Goal: Information Seeking & Learning: Learn about a topic

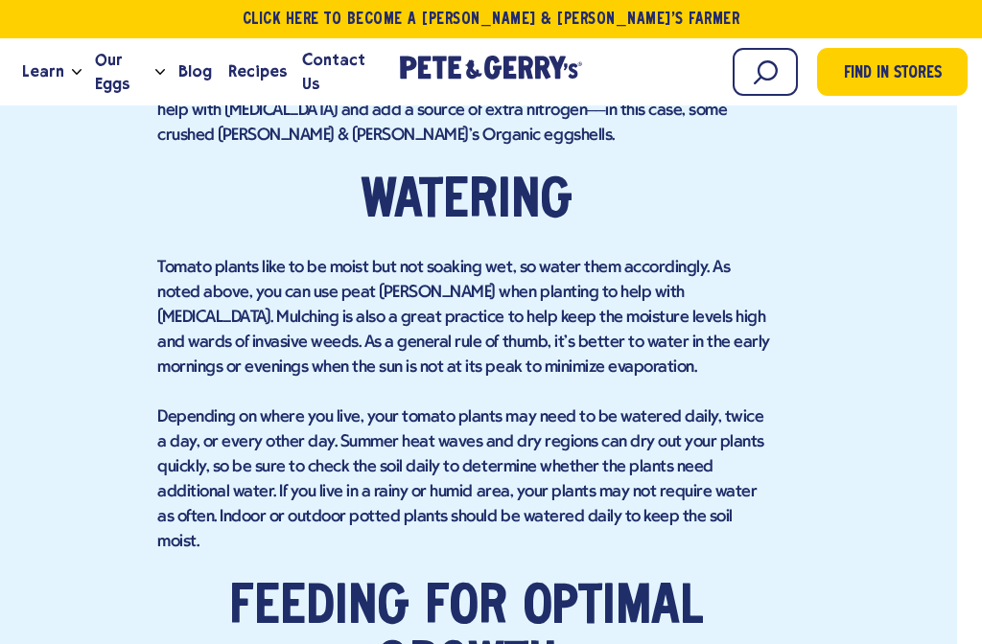
scroll to position [3999, 25]
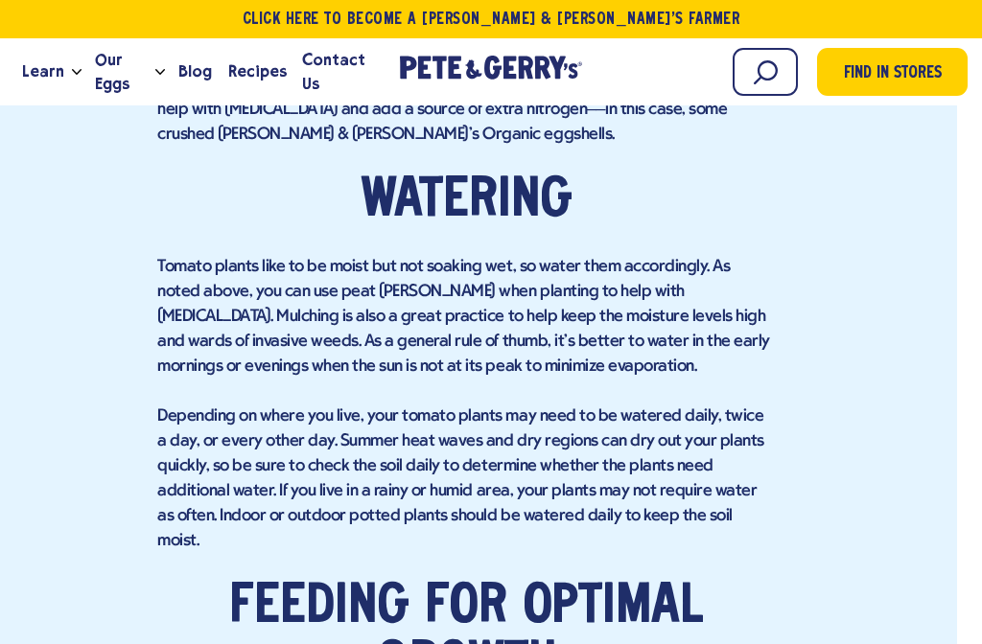
click at [483, 317] on p "Tomato plants like to be moist but not soaking wet, so water them accordingly. …" at bounding box center [465, 317] width 617 height 125
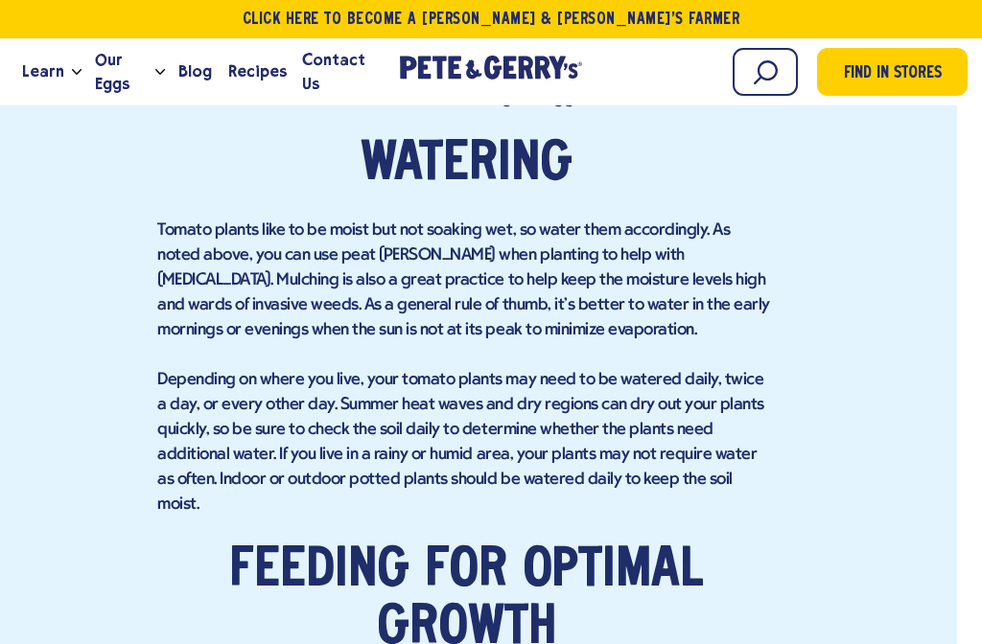
scroll to position [4038, 25]
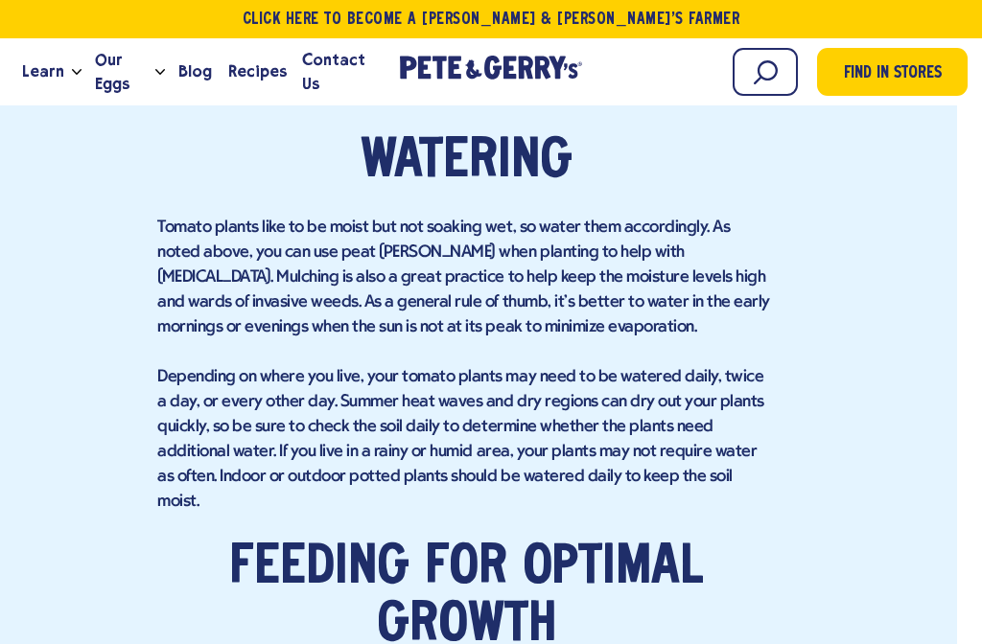
click at [490, 303] on p "Tomato plants like to be moist but not soaking wet, so water them accordingly. …" at bounding box center [465, 278] width 617 height 125
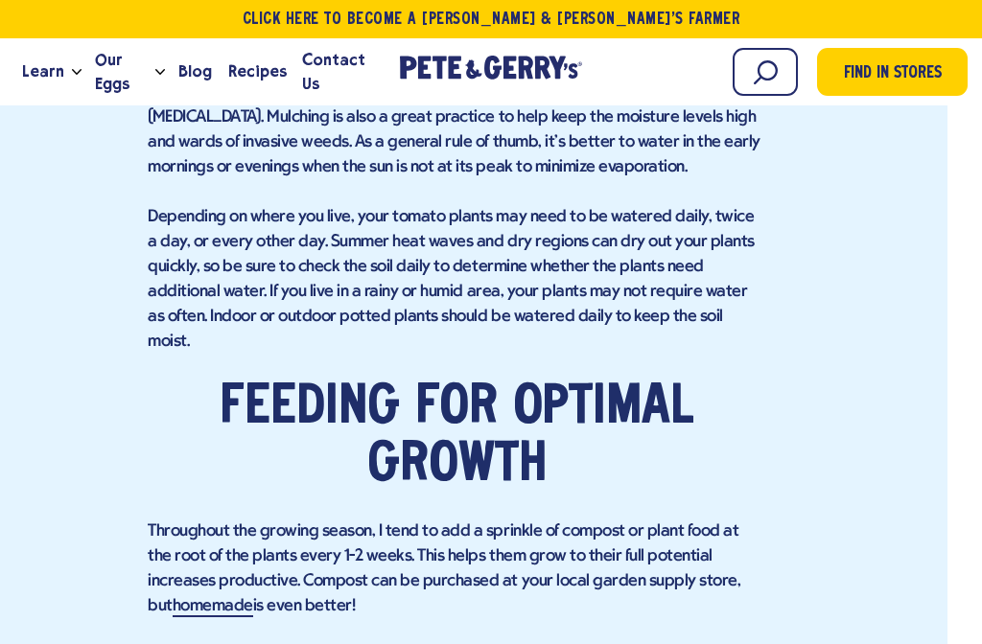
scroll to position [4205, 35]
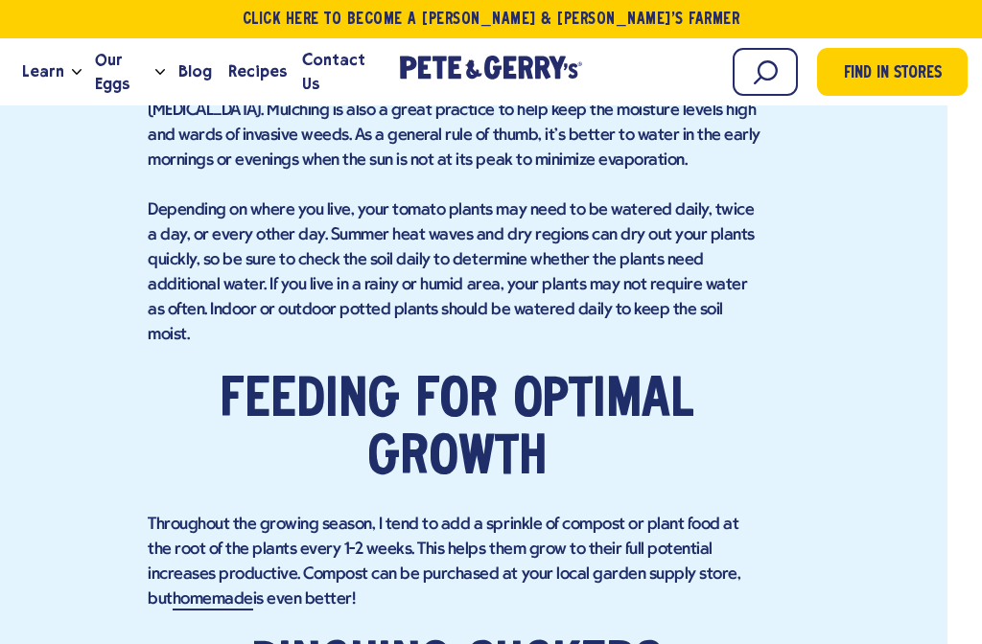
click at [567, 263] on p "Depending on where you live, your tomato plants may need to be watered daily, t…" at bounding box center [456, 273] width 617 height 150
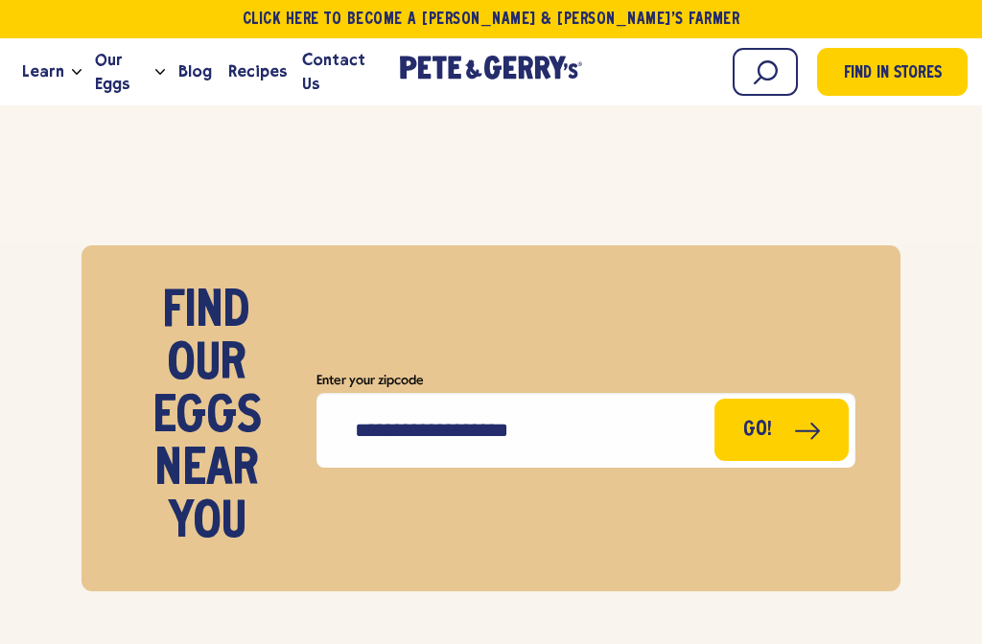
scroll to position [6183, 0]
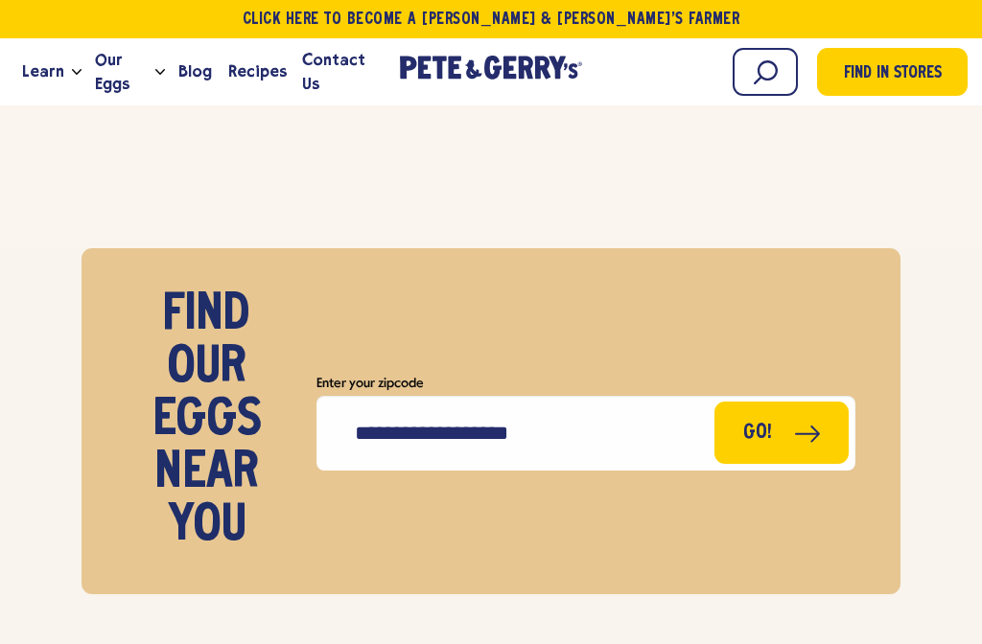
click at [768, 402] on button "Go!" at bounding box center [781, 433] width 134 height 62
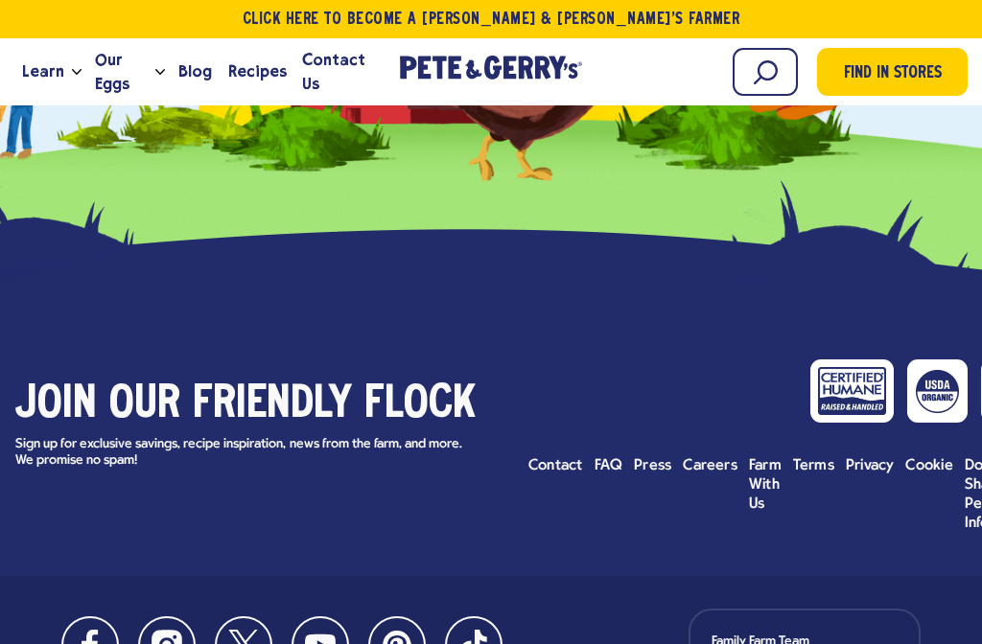
scroll to position [815, 0]
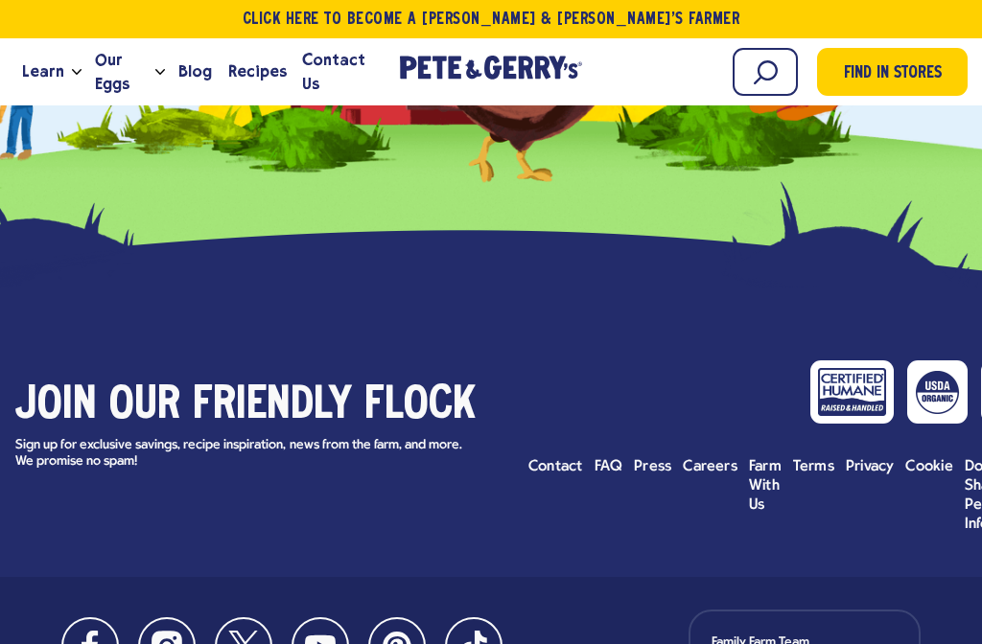
click at [600, 459] on span "FAQ" at bounding box center [608, 466] width 29 height 15
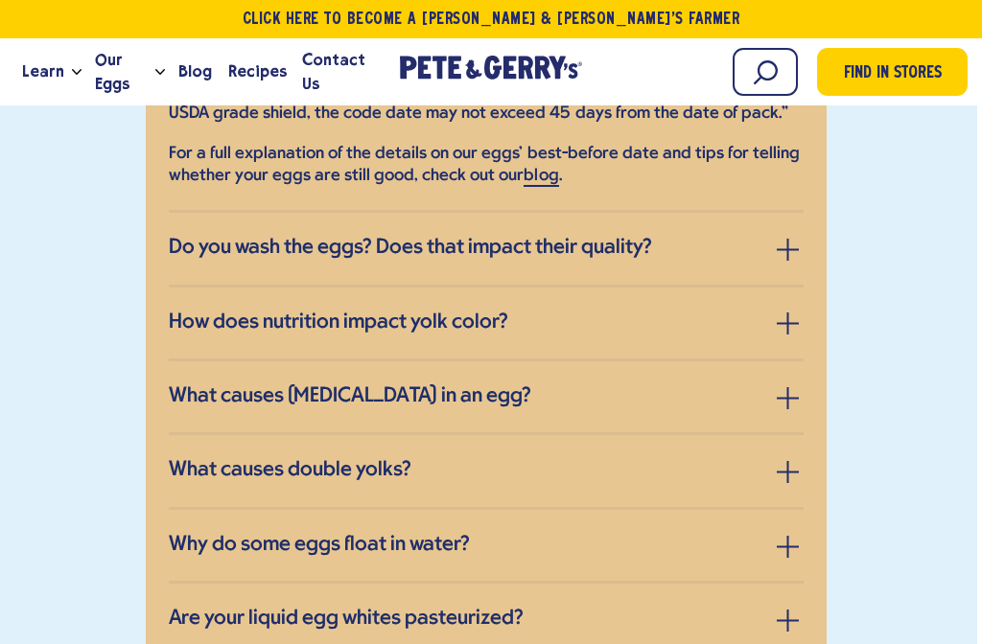
scroll to position [2583, 5]
